Goal: Information Seeking & Learning: Learn about a topic

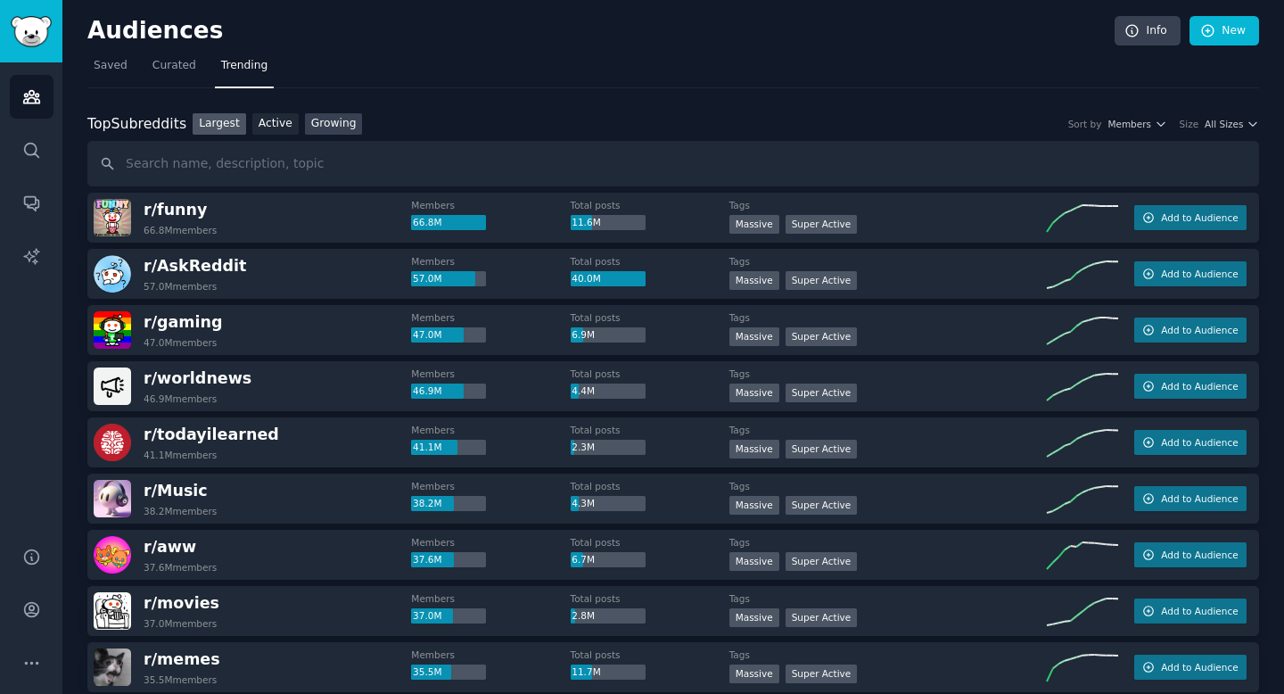
click at [324, 127] on link "Growing" at bounding box center [334, 124] width 58 height 22
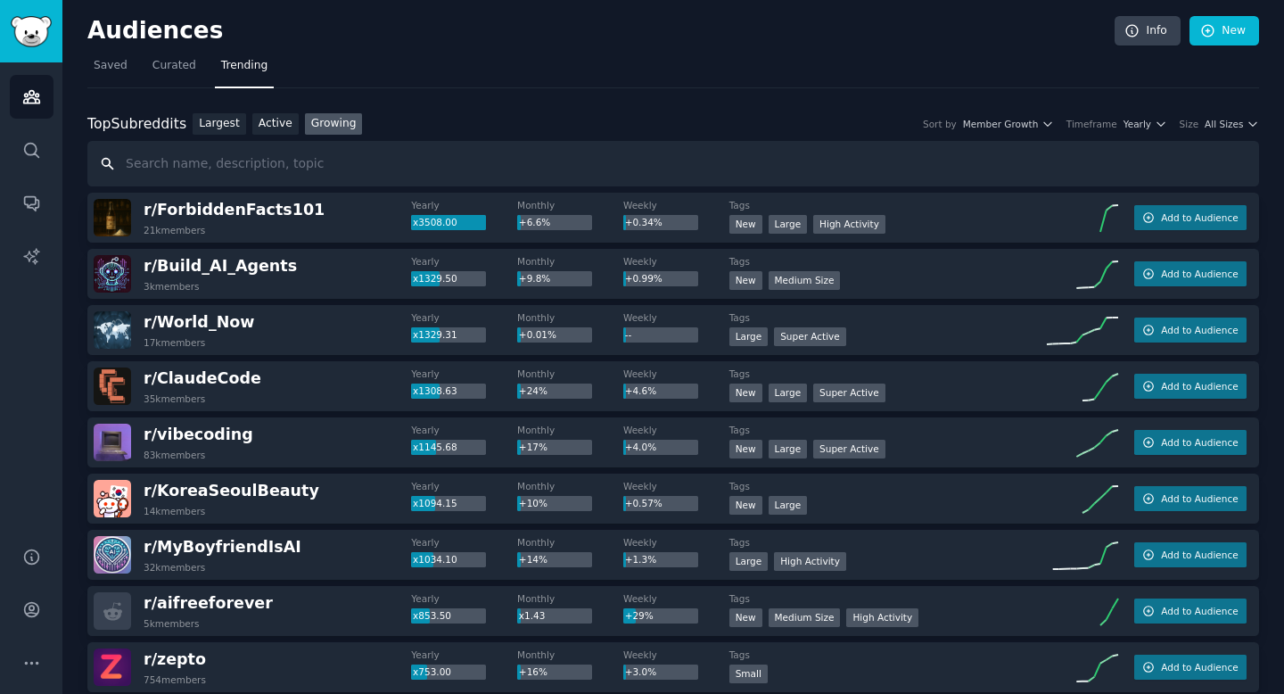
click at [263, 171] on input "text" at bounding box center [672, 163] width 1171 height 45
type input "Entreprenuer"
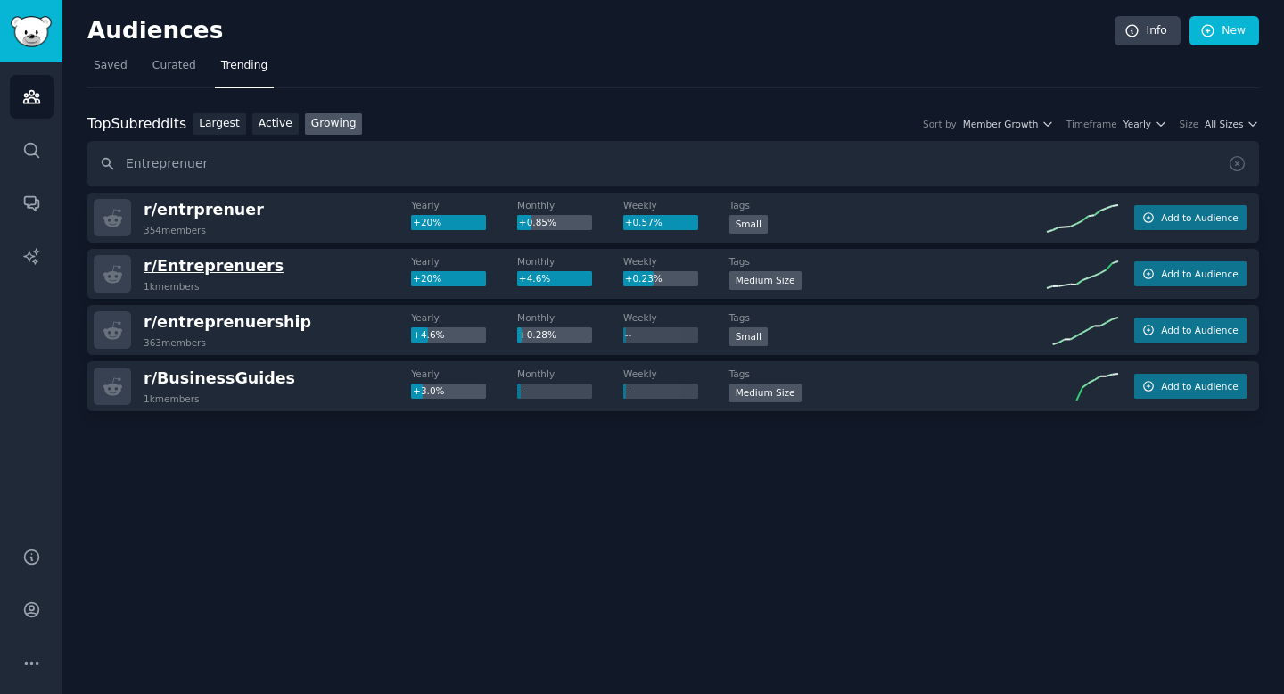
click at [210, 268] on span "r/ Entreprenuers" at bounding box center [214, 266] width 140 height 18
click at [226, 125] on link "Largest" at bounding box center [219, 124] width 53 height 22
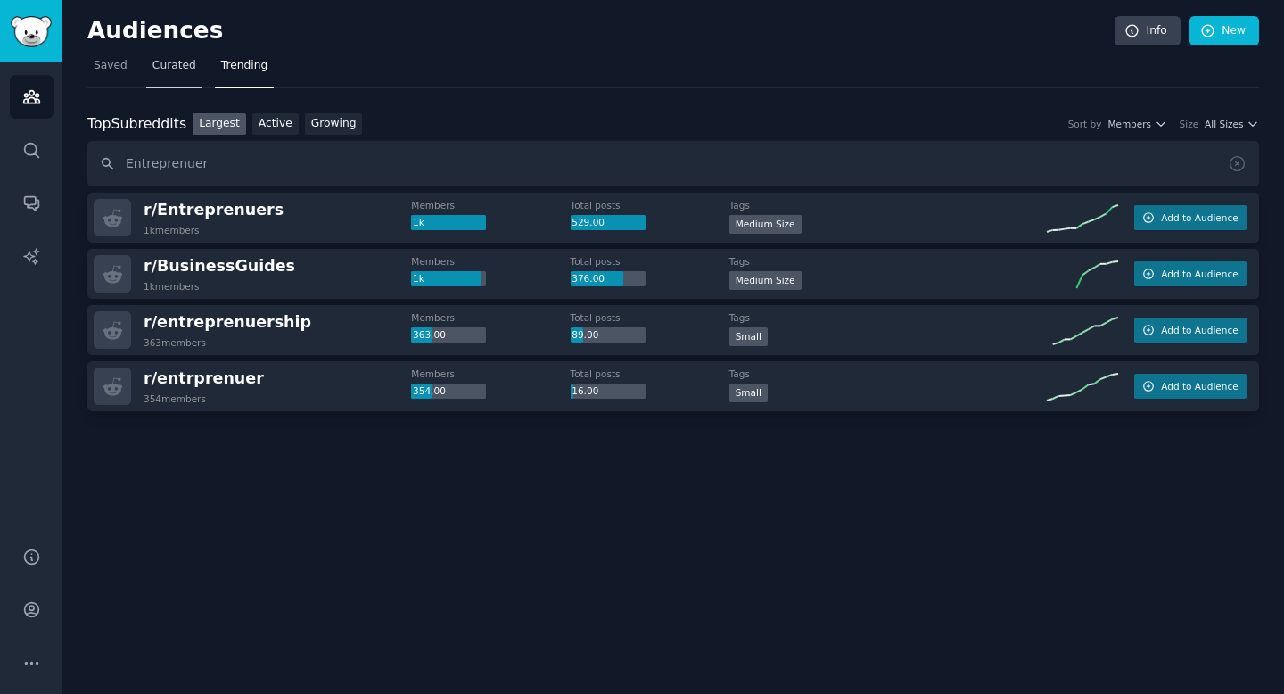
click at [165, 69] on span "Curated" at bounding box center [174, 66] width 44 height 16
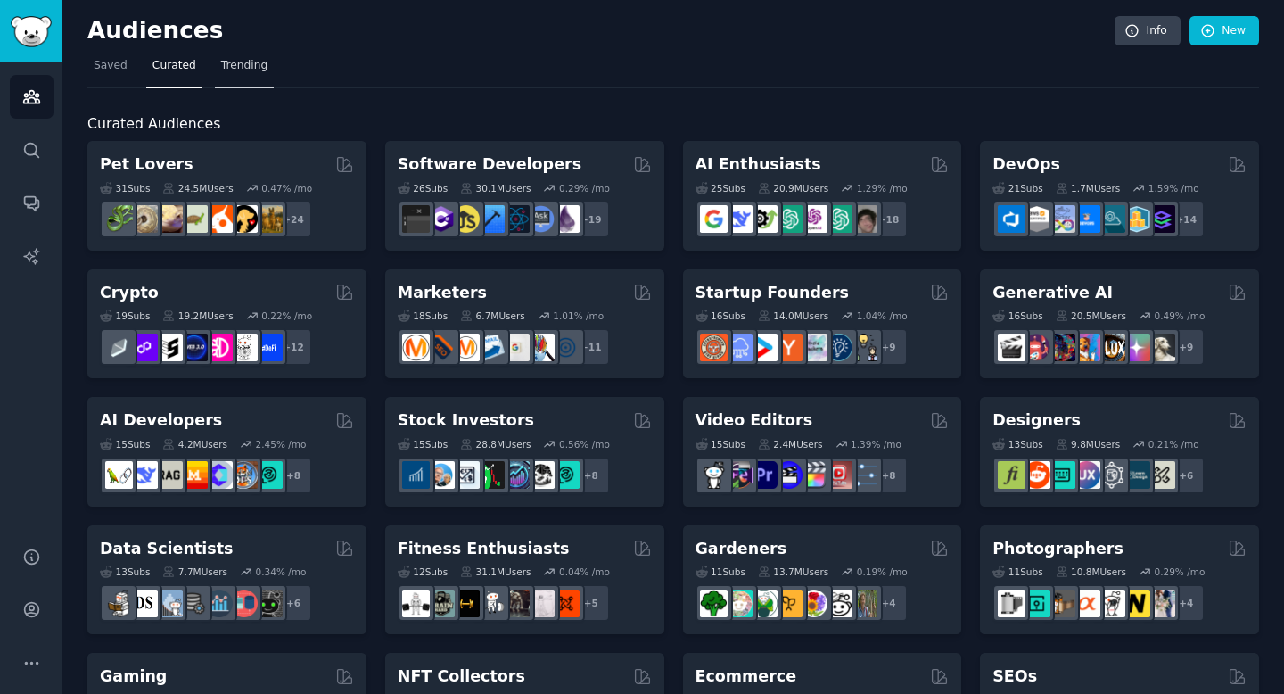
click at [225, 71] on span "Trending" at bounding box center [244, 66] width 46 height 16
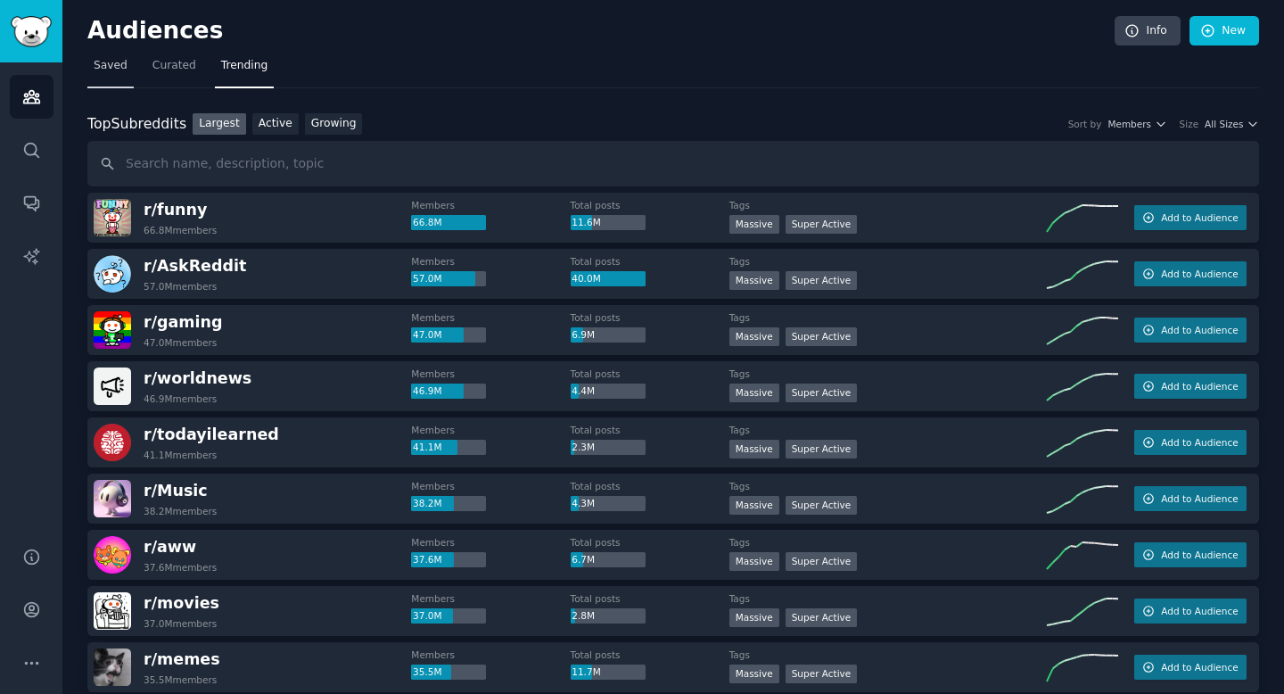
click at [108, 70] on span "Saved" at bounding box center [111, 66] width 34 height 16
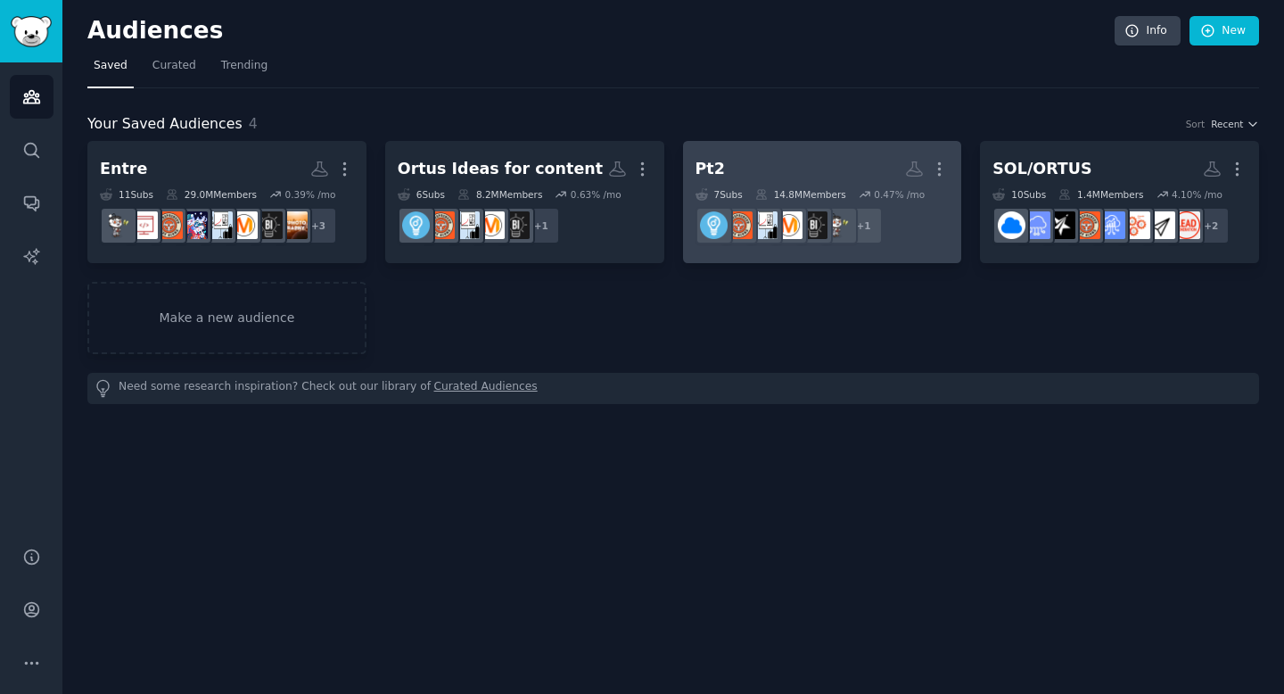
click at [855, 175] on h2 "Pt2 Custom Audience More" at bounding box center [822, 168] width 254 height 31
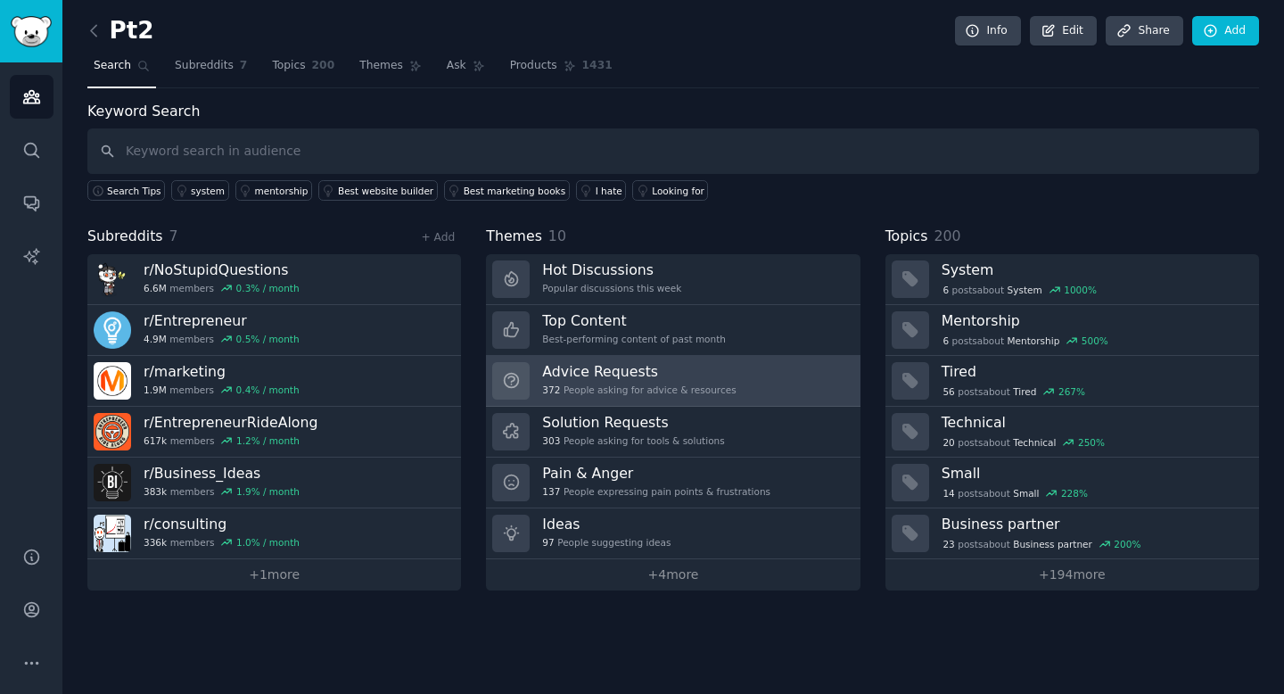
click at [659, 384] on div "372 People asking for advice & resources" at bounding box center [638, 389] width 193 height 12
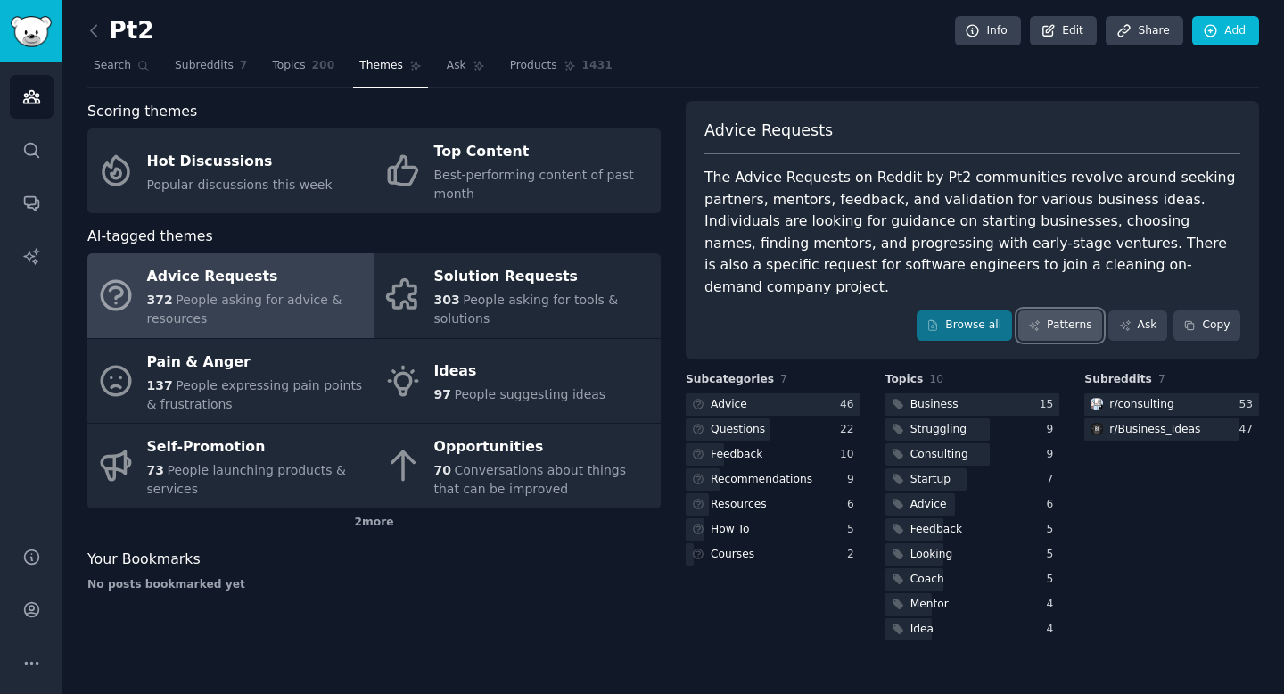
click at [1040, 319] on icon at bounding box center [1034, 325] width 12 height 12
